Goal: Task Accomplishment & Management: Use online tool/utility

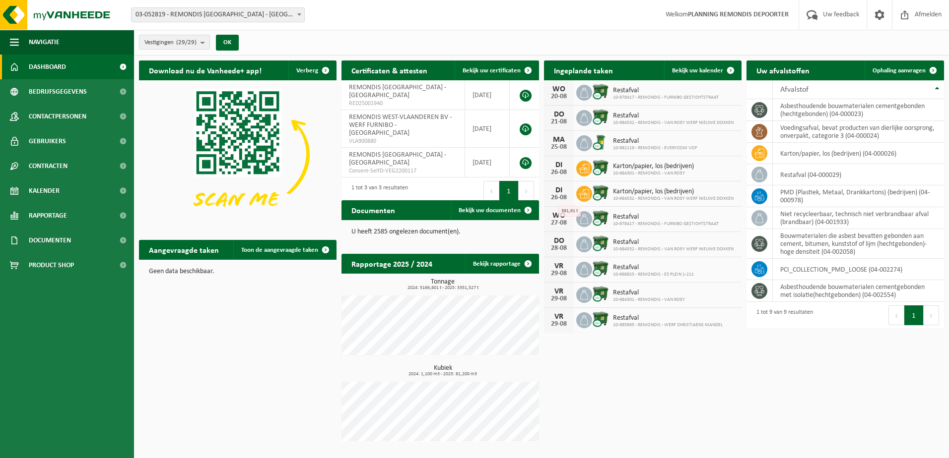
click at [899, 70] on span "Ophaling aanvragen" at bounding box center [898, 70] width 53 height 6
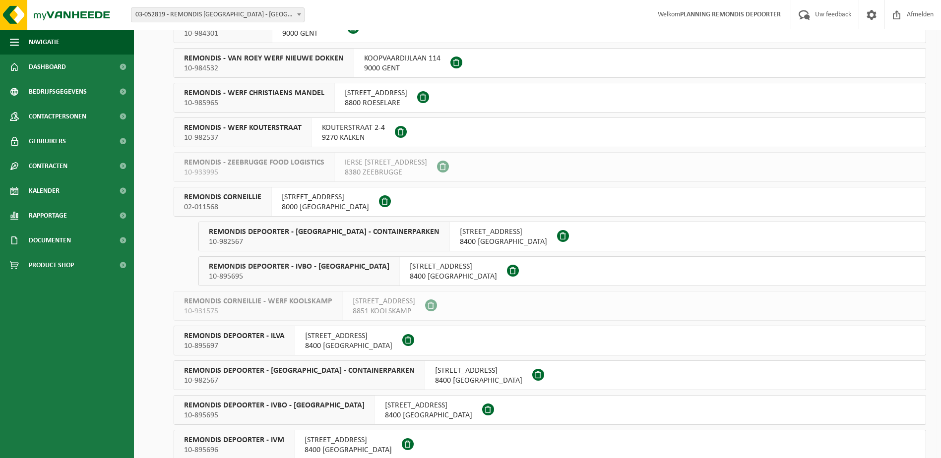
scroll to position [496, 0]
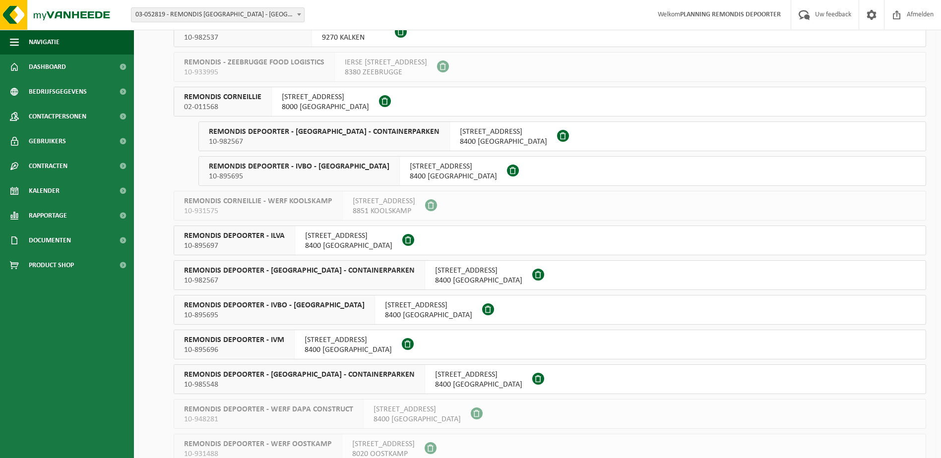
click at [267, 349] on span "10-895696" at bounding box center [234, 350] width 100 height 10
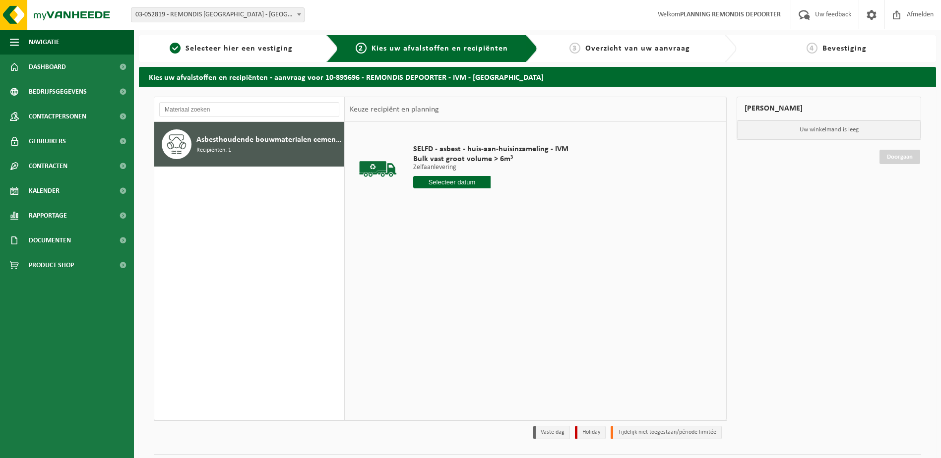
click at [463, 184] on input "text" at bounding box center [452, 182] width 78 height 12
click at [460, 292] on div "20" at bounding box center [457, 286] width 17 height 16
type input "Van 2025-08-20"
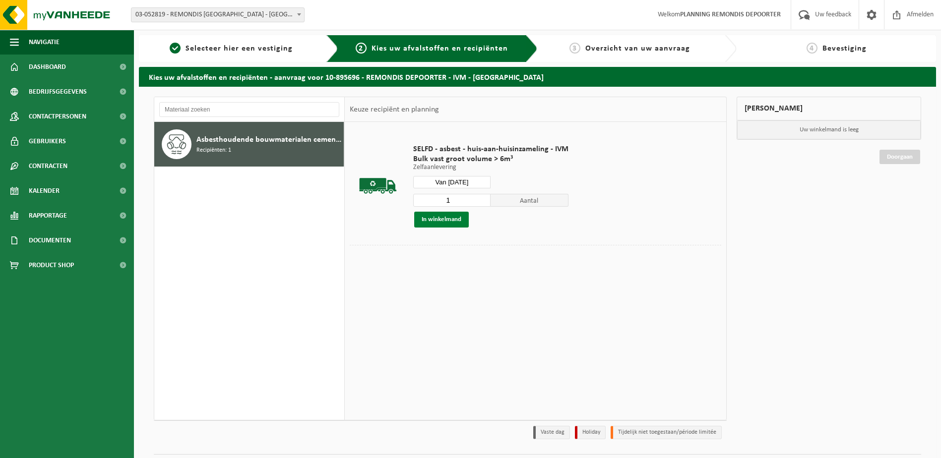
click at [453, 220] on button "In winkelmand" at bounding box center [441, 220] width 55 height 16
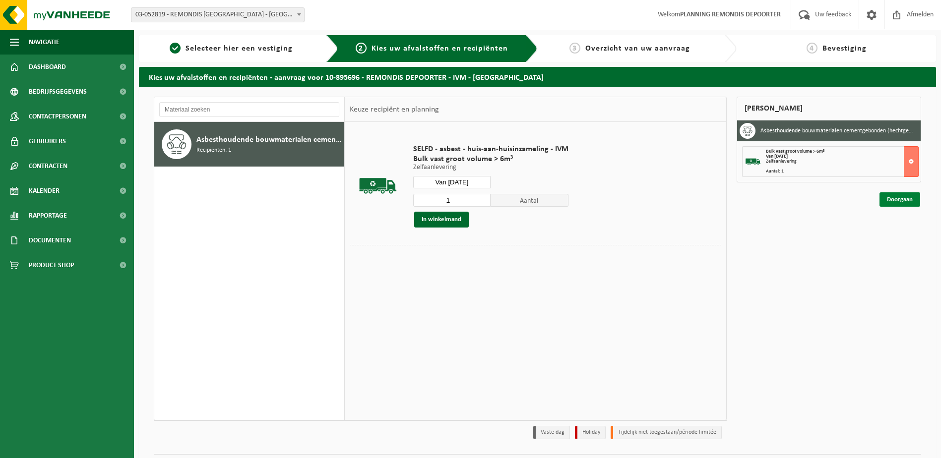
click at [897, 193] on link "Doorgaan" at bounding box center [900, 200] width 41 height 14
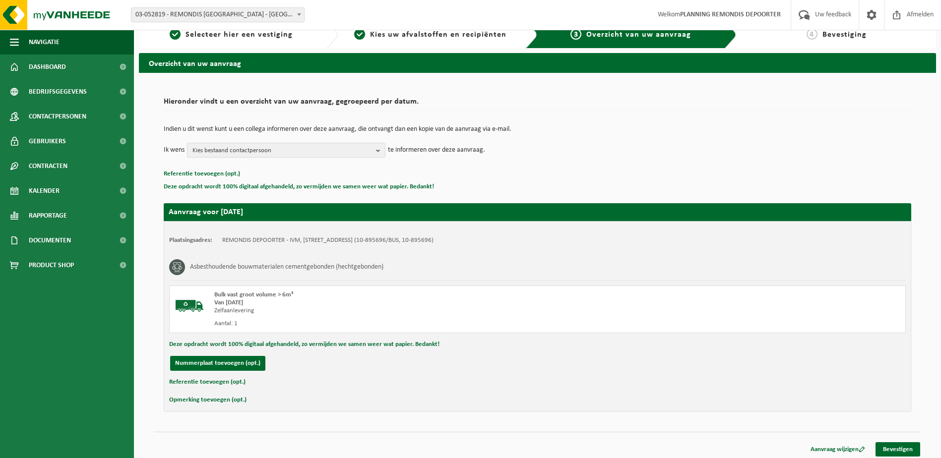
scroll to position [18, 0]
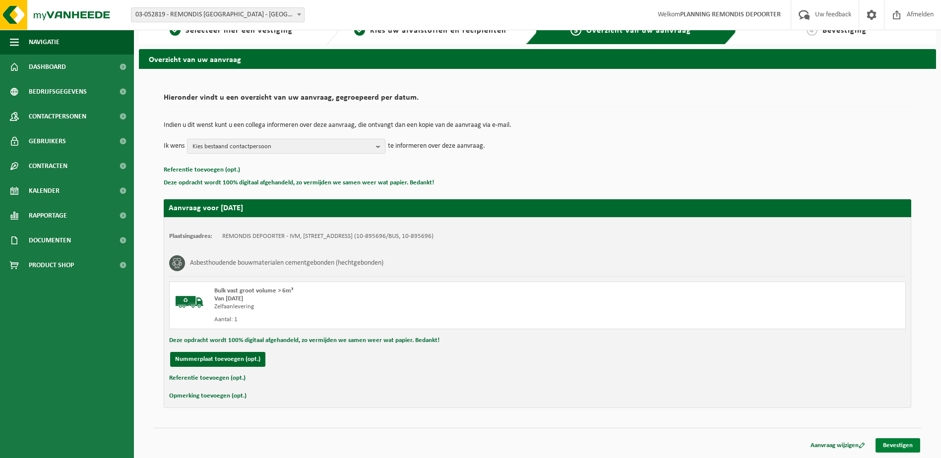
click at [894, 444] on link "Bevestigen" at bounding box center [898, 446] width 45 height 14
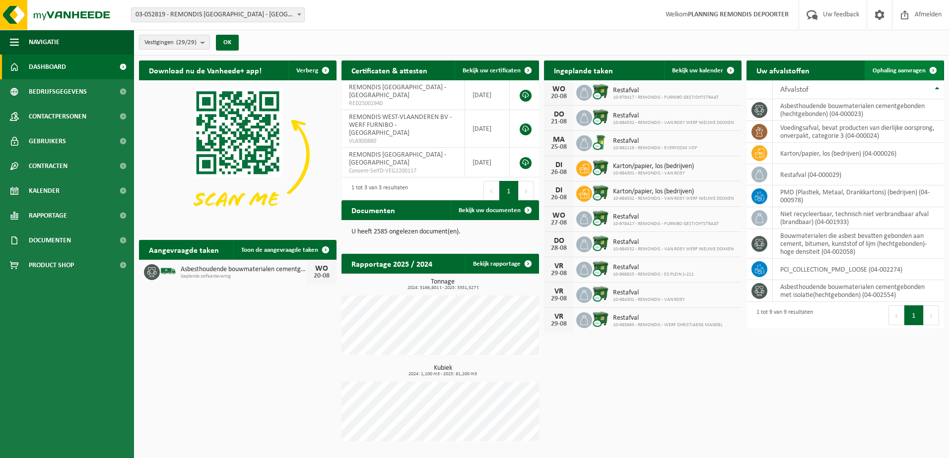
click at [901, 68] on span "Ophaling aanvragen" at bounding box center [898, 70] width 53 height 6
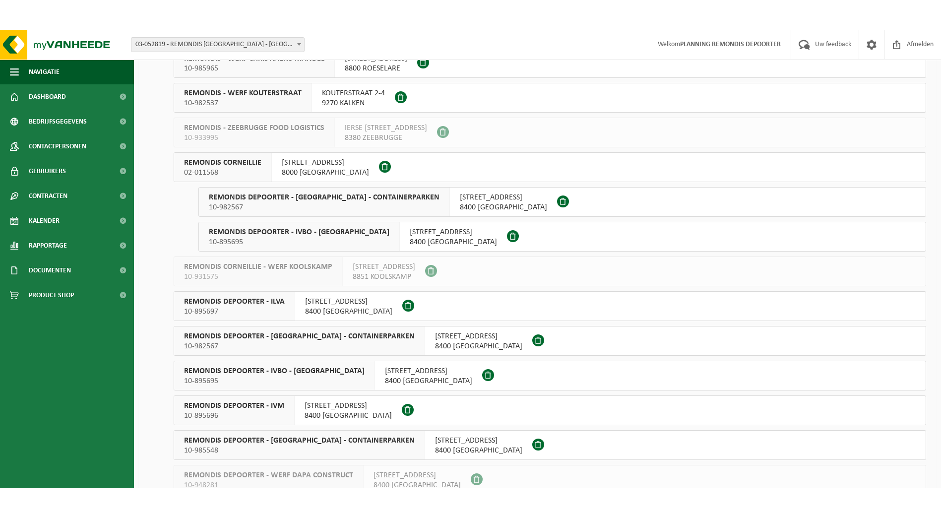
scroll to position [496, 0]
